Goal: Task Accomplishment & Management: Use online tool/utility

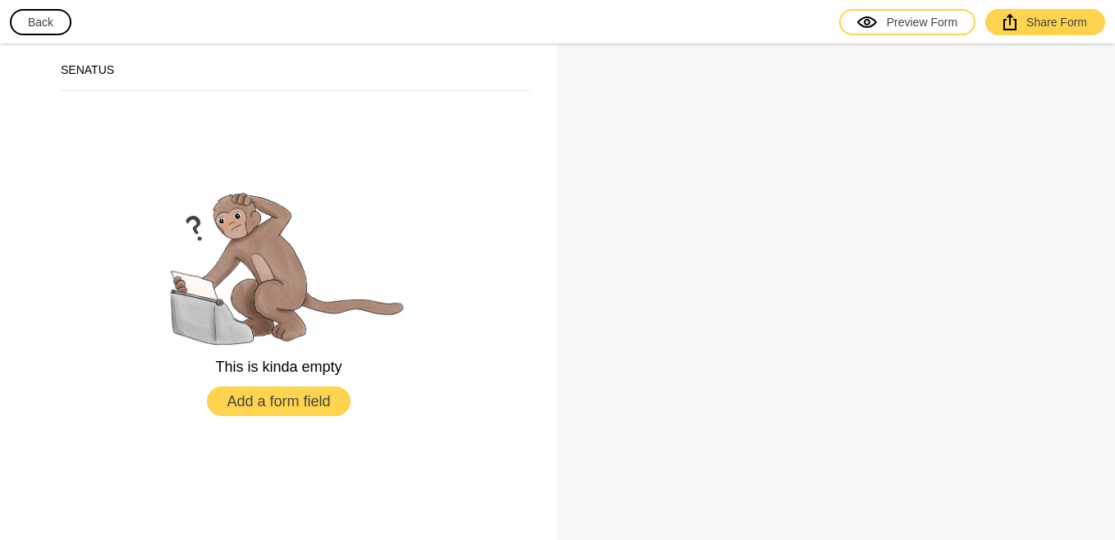
click at [249, 404] on button "Add a form field" at bounding box center [278, 402] width 143 height 30
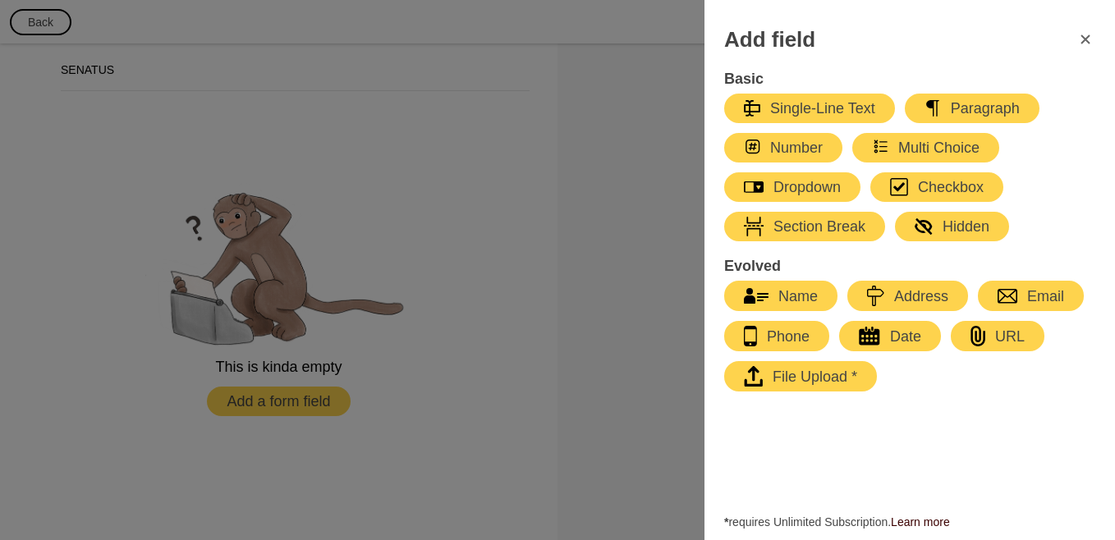
click at [762, 287] on div "Name" at bounding box center [781, 297] width 74 height 20
select select "large"
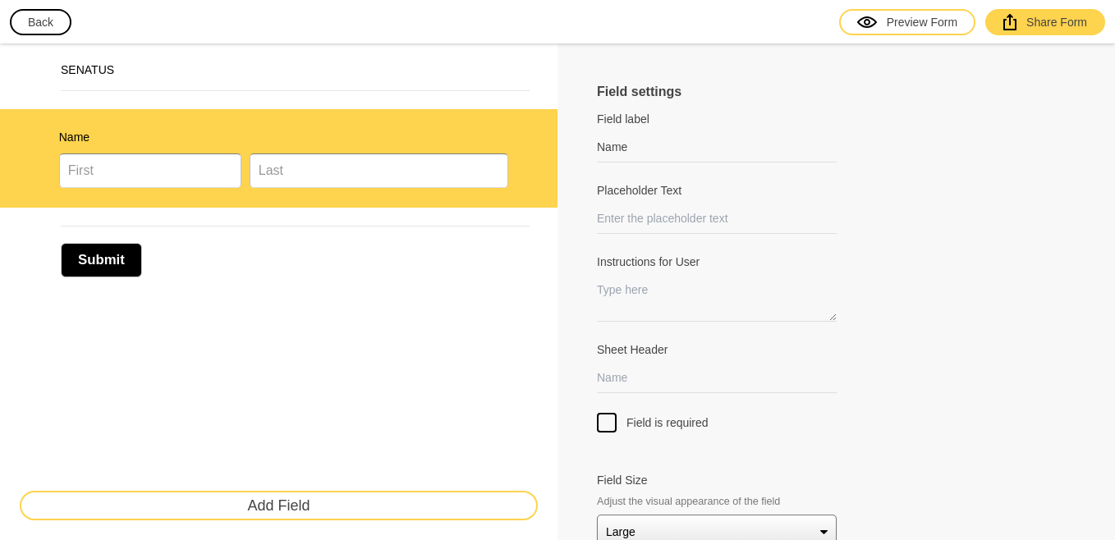
click at [402, 502] on button "Add Field" at bounding box center [279, 506] width 518 height 30
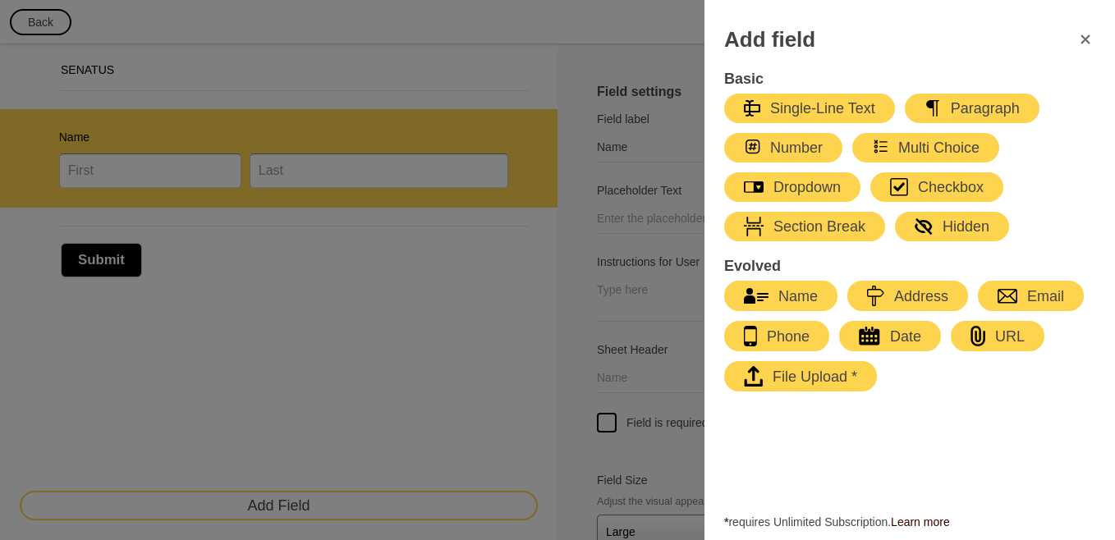
click at [772, 331] on div "Phone" at bounding box center [777, 336] width 66 height 21
type input "Phone"
select select "large"
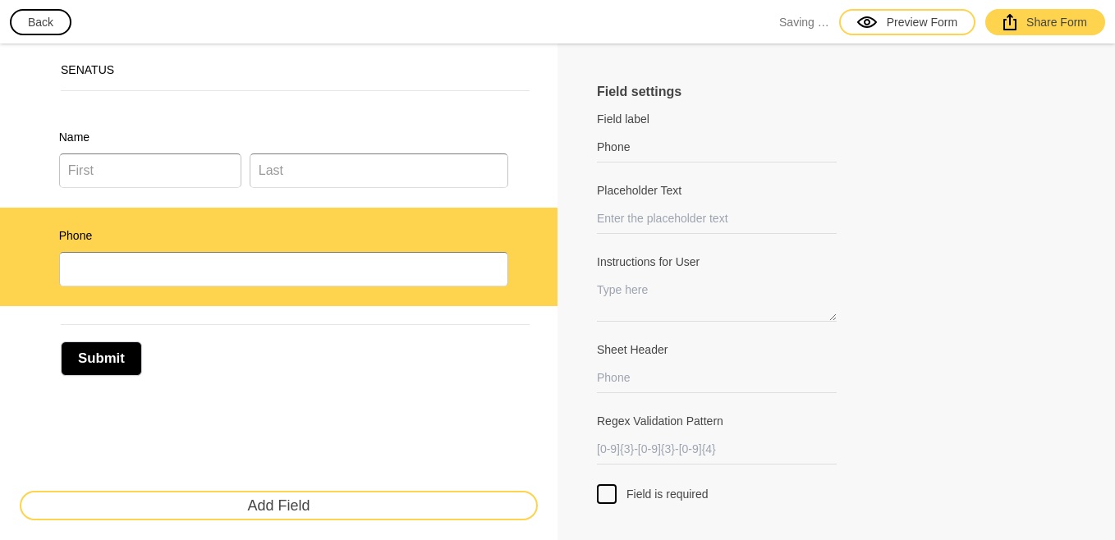
click at [263, 496] on button "Add Field" at bounding box center [279, 506] width 518 height 30
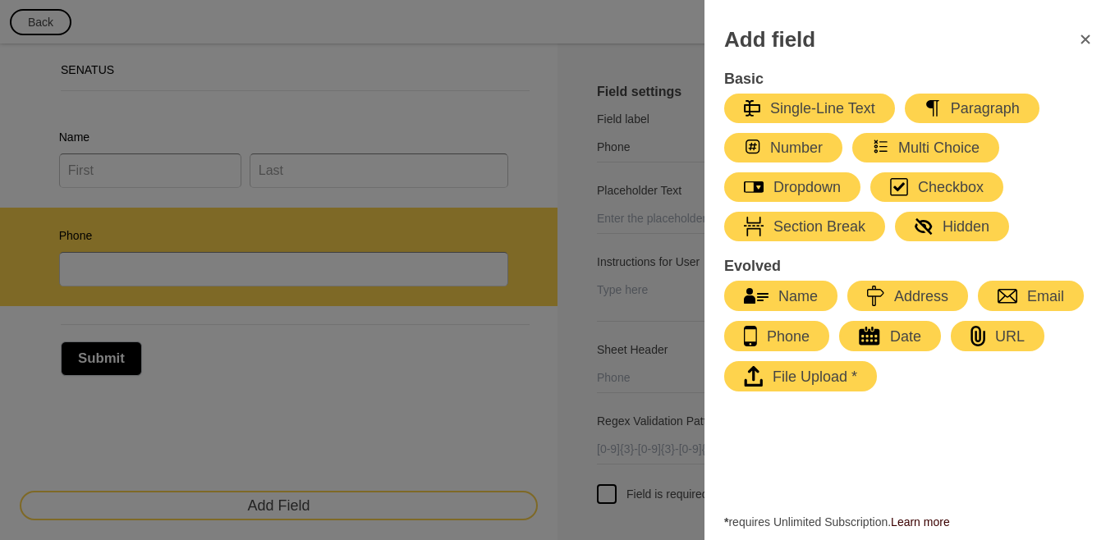
click at [801, 138] on div "Number" at bounding box center [783, 148] width 79 height 20
type input "Number"
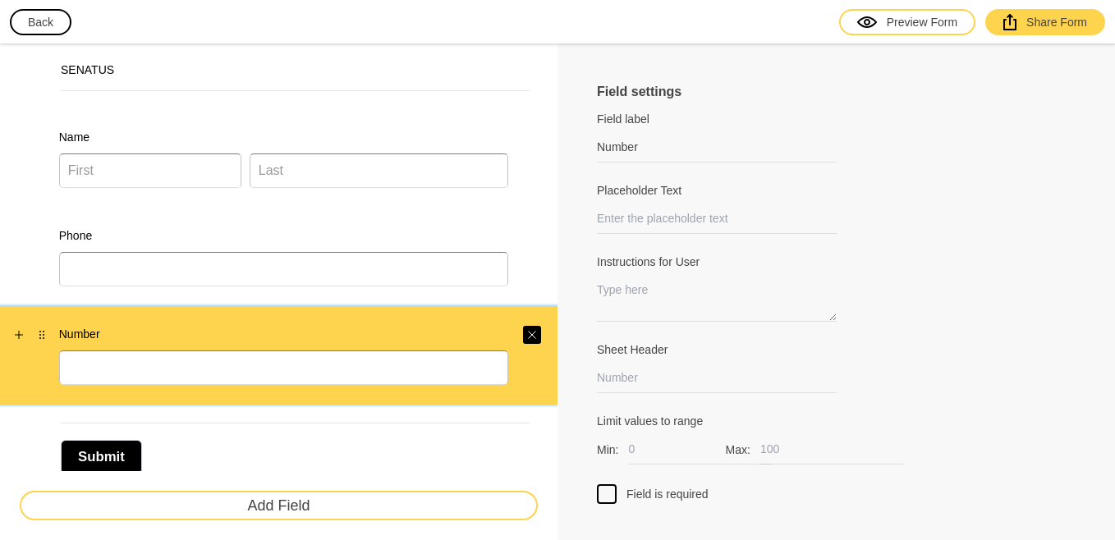
click at [529, 338] on icon "Close" at bounding box center [532, 335] width 10 height 10
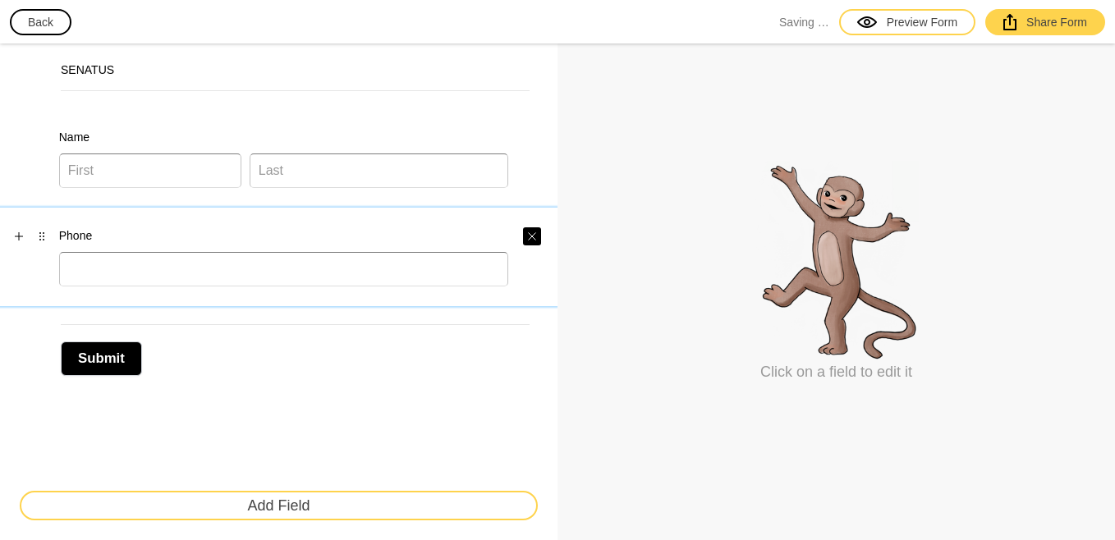
click at [528, 246] on button "button" at bounding box center [532, 237] width 18 height 18
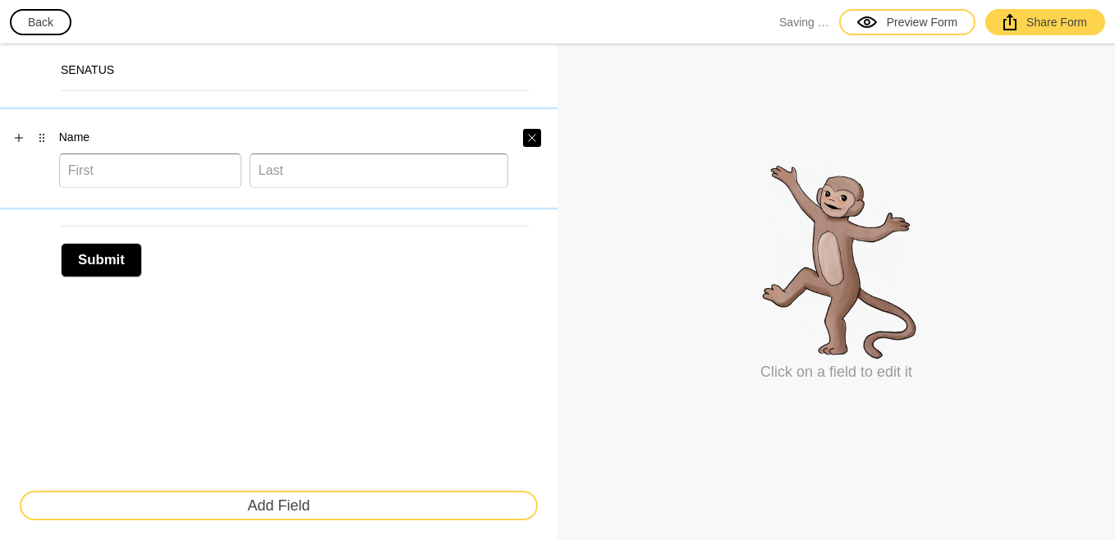
click at [531, 130] on button "button" at bounding box center [532, 138] width 18 height 18
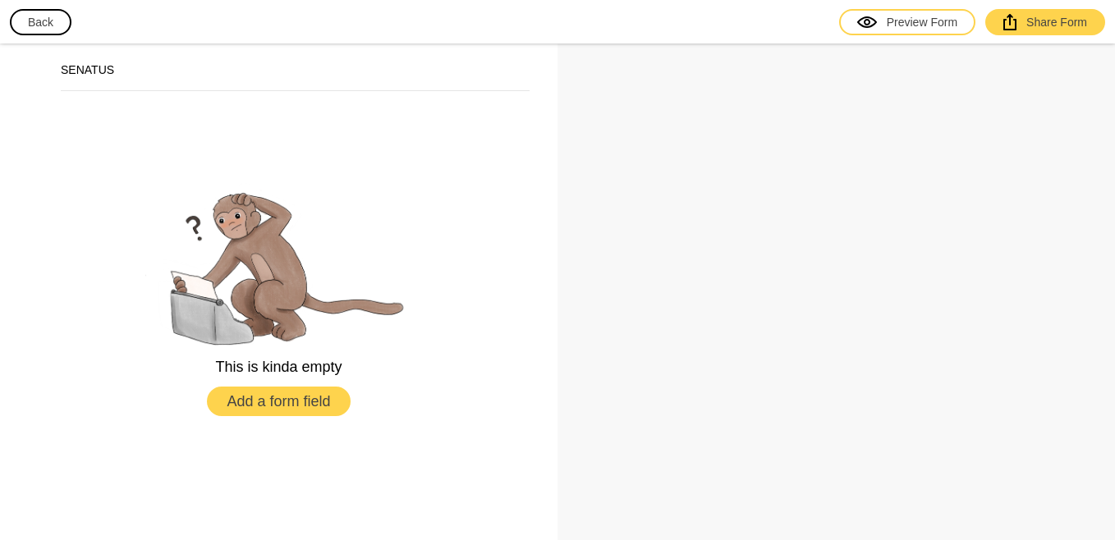
click at [41, 20] on button "Back" at bounding box center [41, 22] width 62 height 26
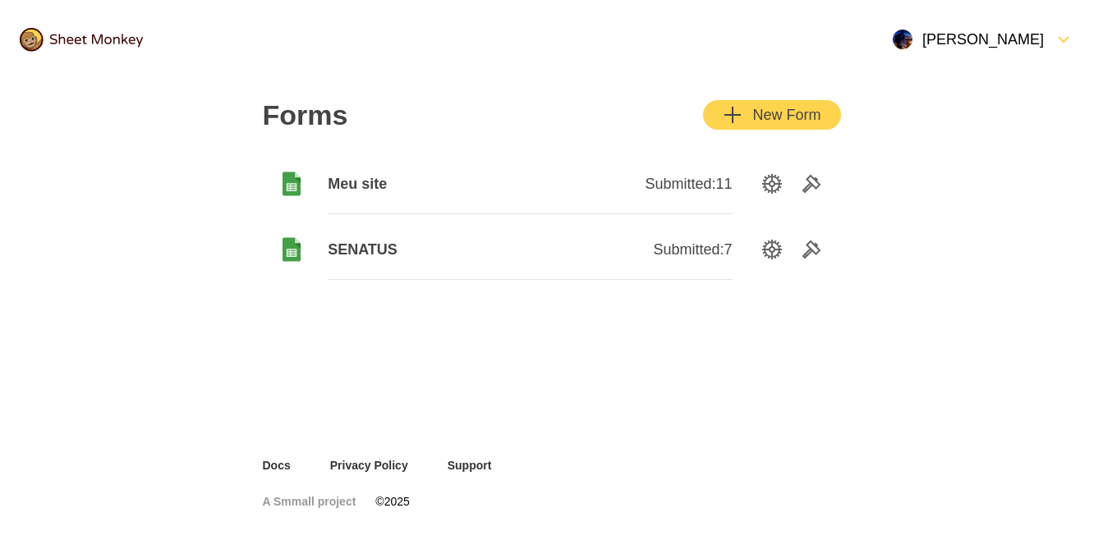
click at [759, 141] on div "Forms New Form Meu site Submitted: 11 SENATUS Submitted: 7" at bounding box center [552, 190] width 618 height 223
click at [748, 133] on div "Forms New Form Meu site Submitted: 11 SENATUS Submitted: 7" at bounding box center [552, 190] width 618 height 223
click at [747, 122] on div "button" at bounding box center [747, 115] width 10 height 20
drag, startPoint x: 135, startPoint y: 176, endPoint x: 807, endPoint y: 433, distance: 719.3
click at [807, 433] on div "Forms New Form Meu site Submitted: 11 SENATUS Submitted: 7" at bounding box center [551, 268] width 657 height 379
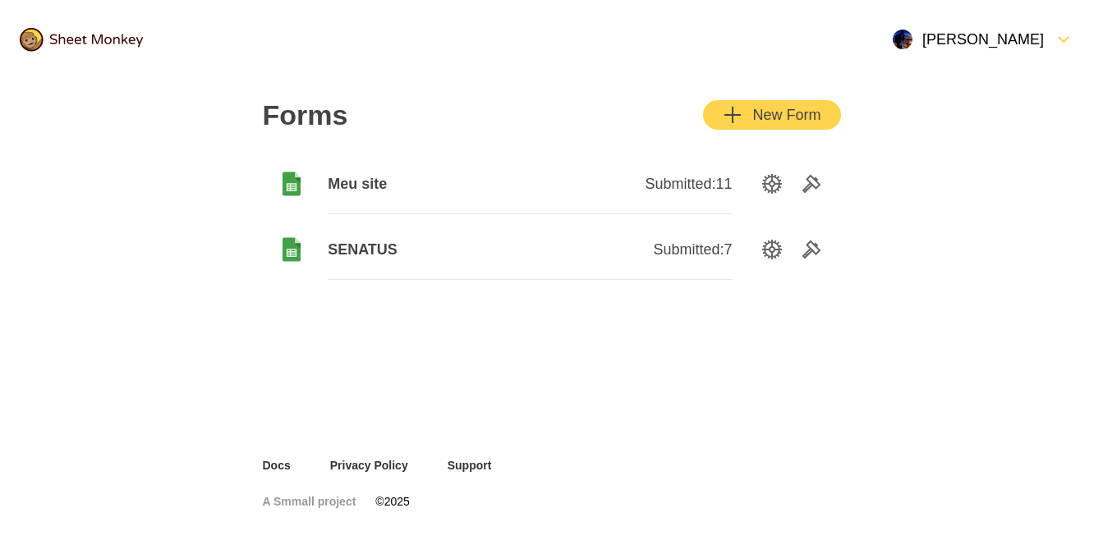
click at [517, 250] on span "SENATUS" at bounding box center [429, 250] width 202 height 20
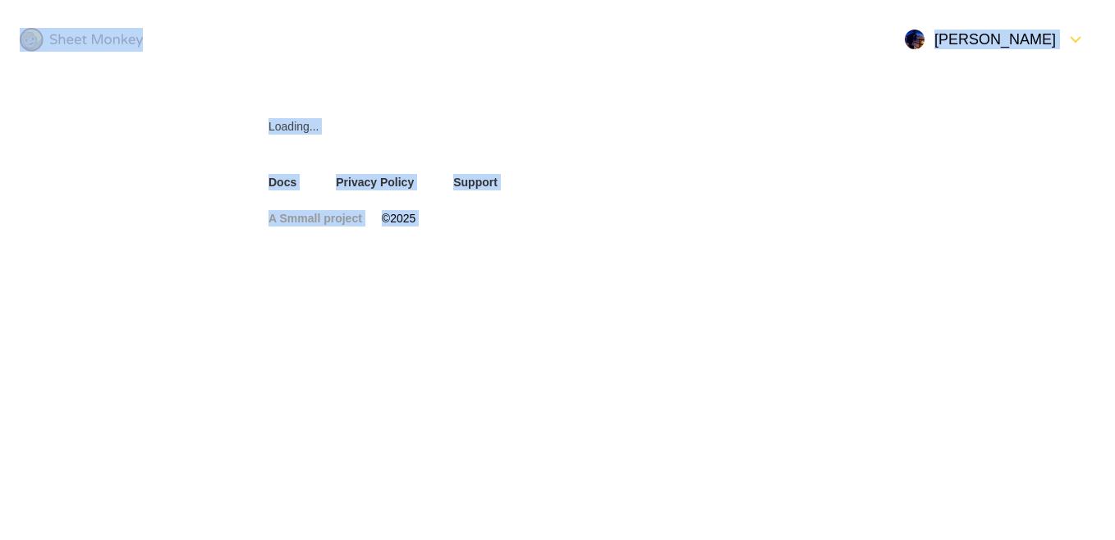
click at [517, 250] on div "A Smmall project © 2025" at bounding box center [557, 229] width 657 height 76
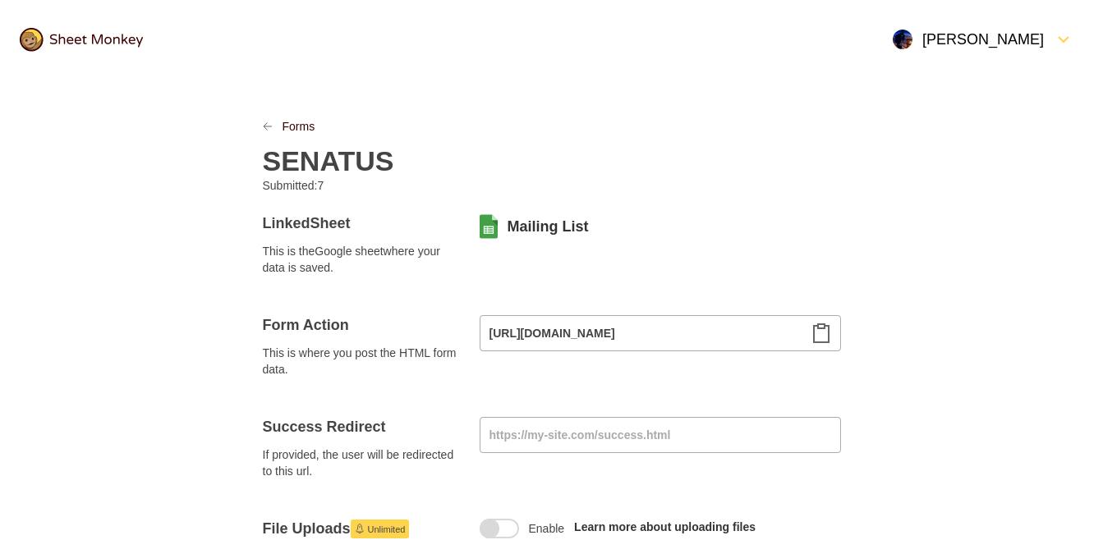
click at [390, 149] on div "SENATUS" at bounding box center [552, 156] width 578 height 43
click at [389, 149] on div "SENATUS" at bounding box center [552, 156] width 578 height 43
drag, startPoint x: 389, startPoint y: 149, endPoint x: 359, endPoint y: 162, distance: 33.1
click at [359, 162] on h2 "SENATUS" at bounding box center [328, 161] width 131 height 33
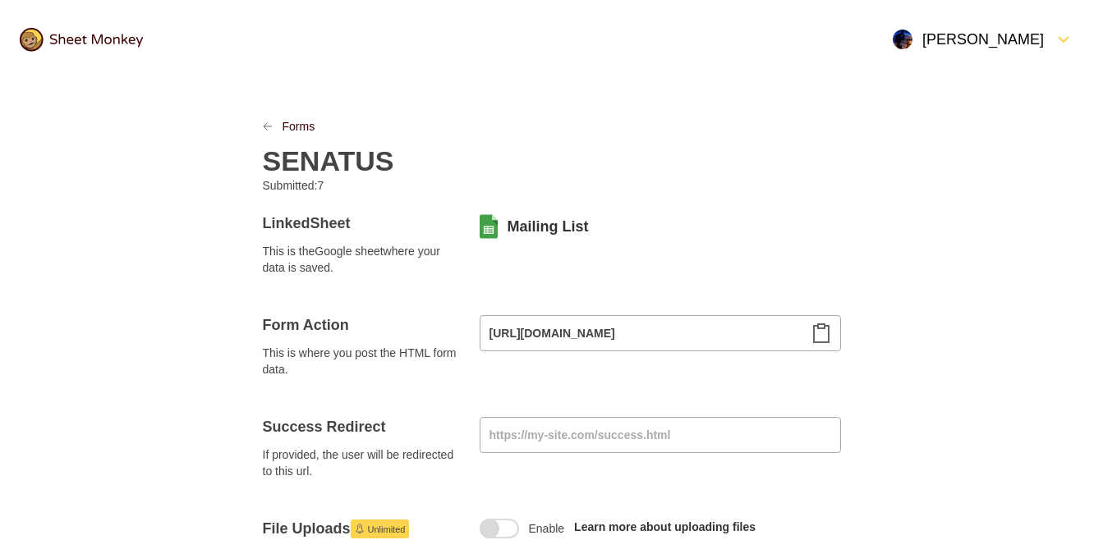
click at [385, 162] on h2 "SENATUS" at bounding box center [328, 161] width 131 height 33
click at [840, 154] on div "Programadores brasil" at bounding box center [552, 156] width 578 height 43
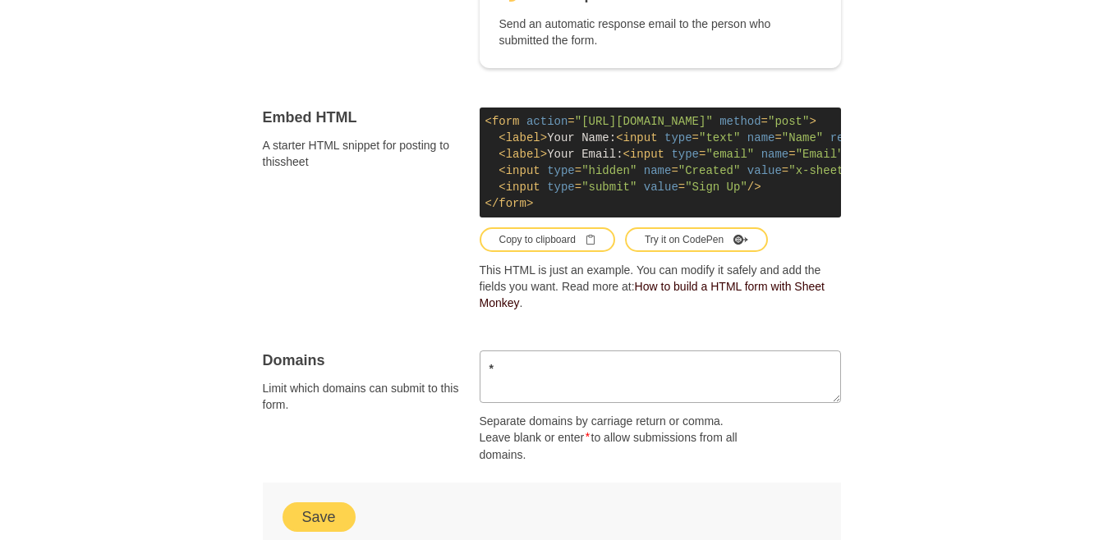
scroll to position [1131, 0]
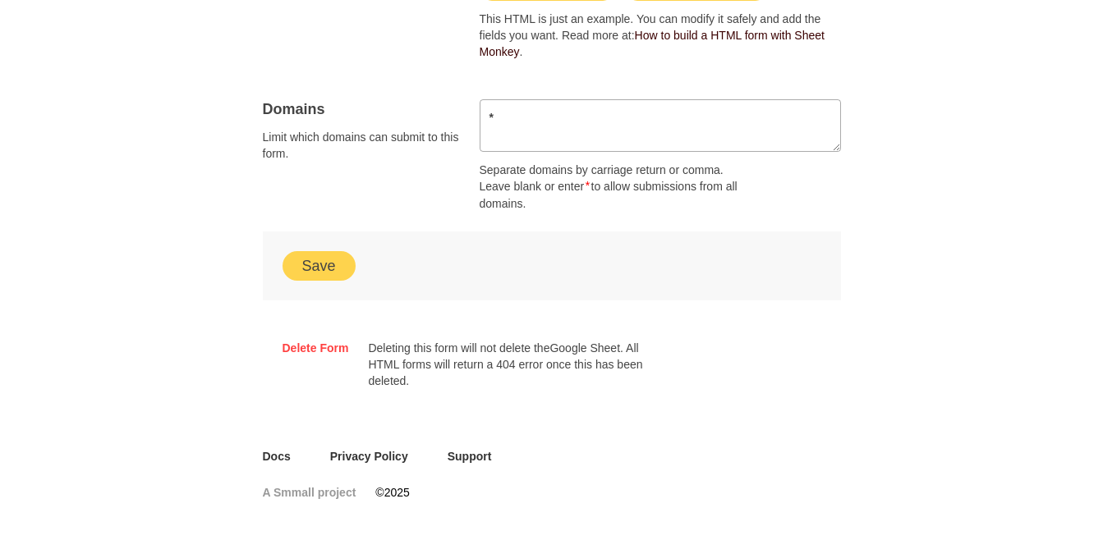
click at [301, 283] on div "Save" at bounding box center [552, 266] width 578 height 69
click at [309, 272] on button "Save" at bounding box center [319, 266] width 73 height 30
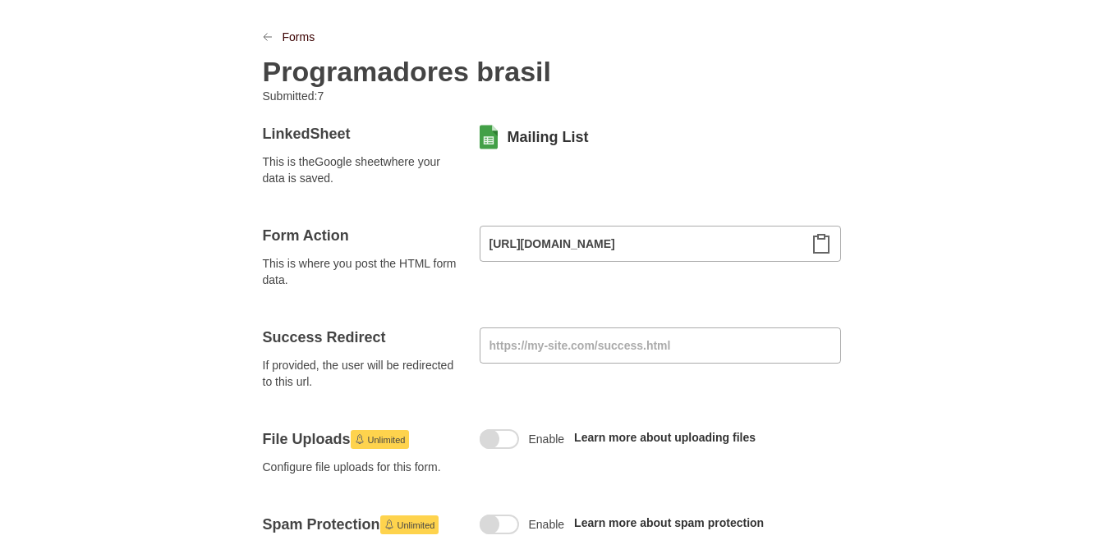
scroll to position [0, 0]
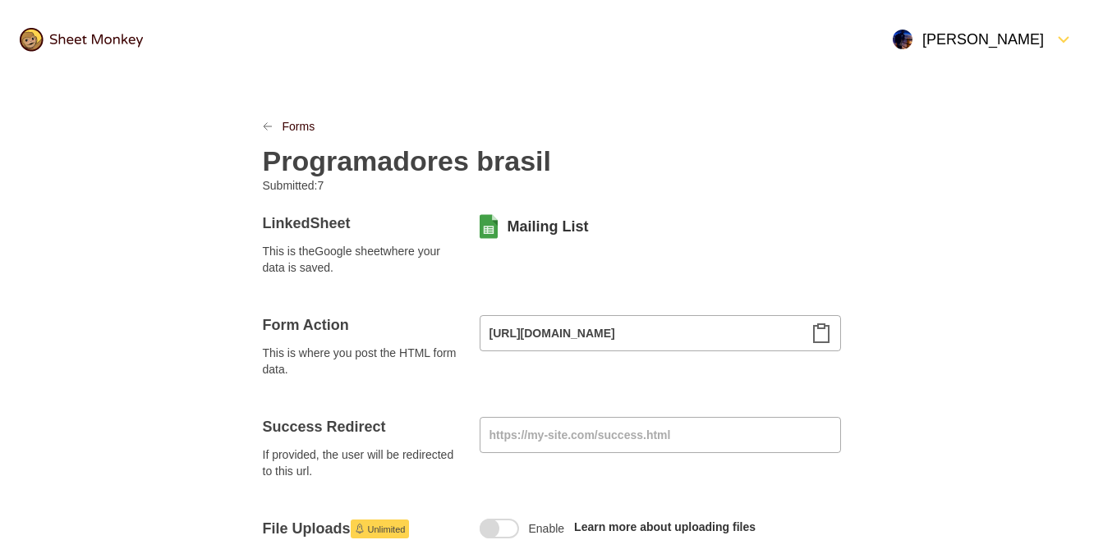
click at [270, 131] on div "Forms" at bounding box center [552, 126] width 578 height 16
click at [273, 142] on div "Programadores brasil" at bounding box center [552, 156] width 578 height 43
click at [264, 123] on icon "LinkPrevious" at bounding box center [268, 127] width 10 height 10
click at [283, 122] on link "Forms" at bounding box center [299, 126] width 33 height 16
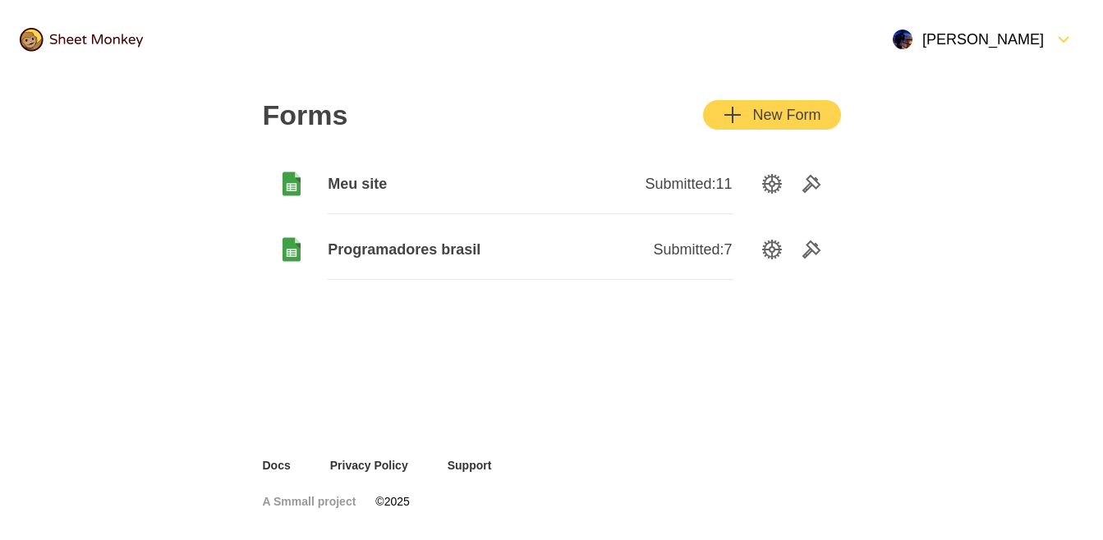
click at [770, 126] on button "New Form" at bounding box center [771, 115] width 137 height 30
click at [348, 186] on span "Meu site" at bounding box center [429, 184] width 202 height 20
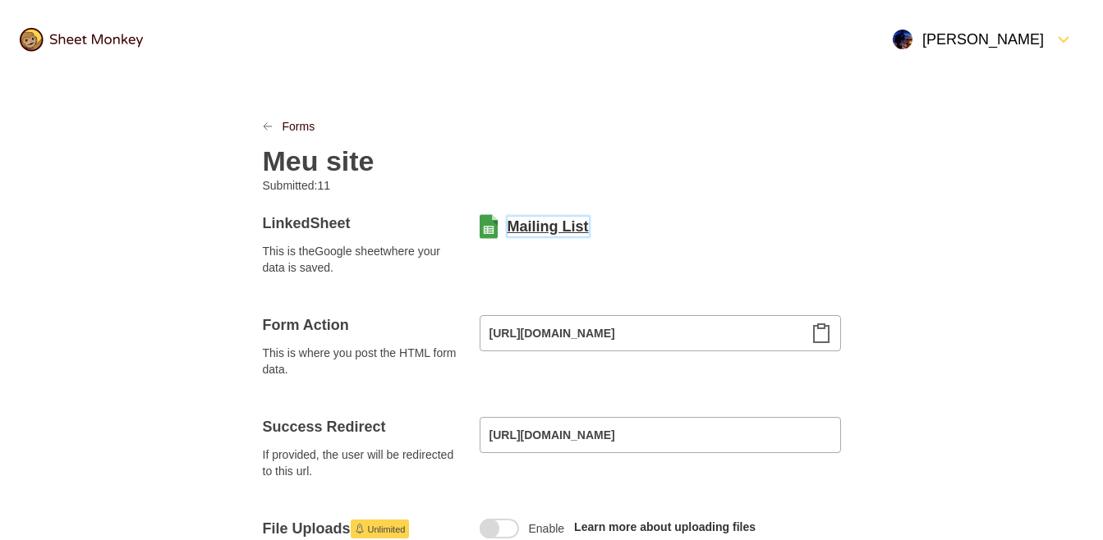
click at [531, 219] on link "Mailing List" at bounding box center [548, 227] width 81 height 20
drag, startPoint x: 757, startPoint y: 109, endPoint x: 389, endPoint y: 307, distance: 417.8
click at [389, 307] on div at bounding box center [552, 295] width 578 height 39
drag, startPoint x: 480, startPoint y: 124, endPoint x: 463, endPoint y: 129, distance: 17.1
click at [463, 129] on div "Forms" at bounding box center [552, 126] width 578 height 16
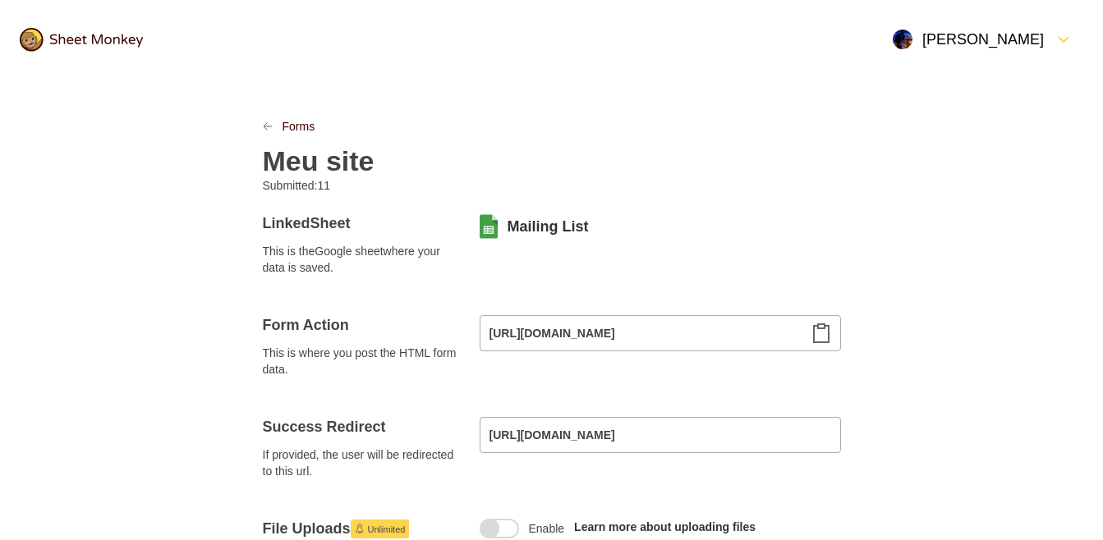
drag, startPoint x: 463, startPoint y: 129, endPoint x: 797, endPoint y: 51, distance: 343.3
click at [797, 51] on header "[PERSON_NAME]" at bounding box center [551, 39] width 1103 height 79
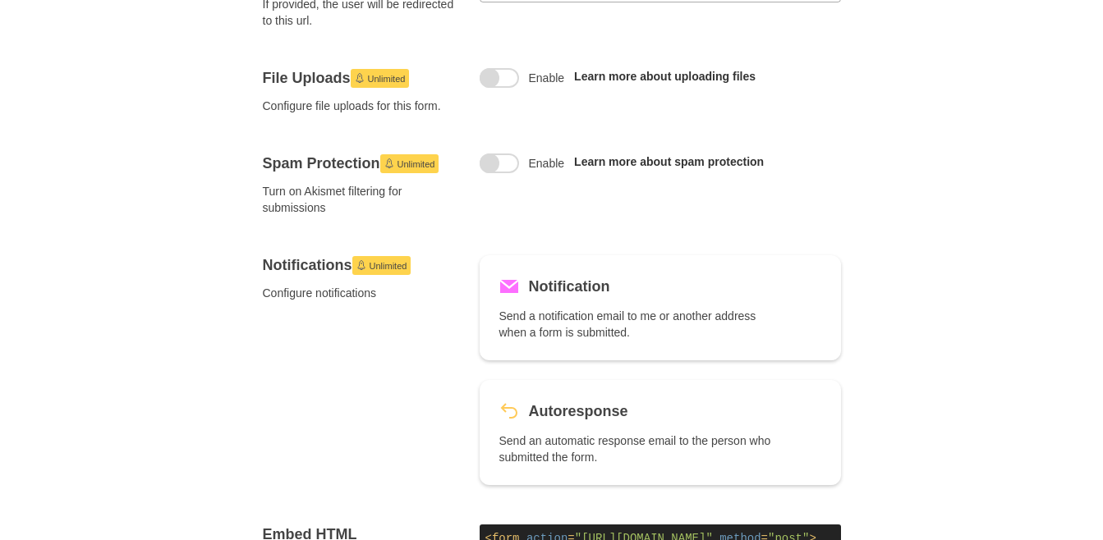
scroll to position [452, 0]
